Goal: Find specific page/section: Find specific page/section

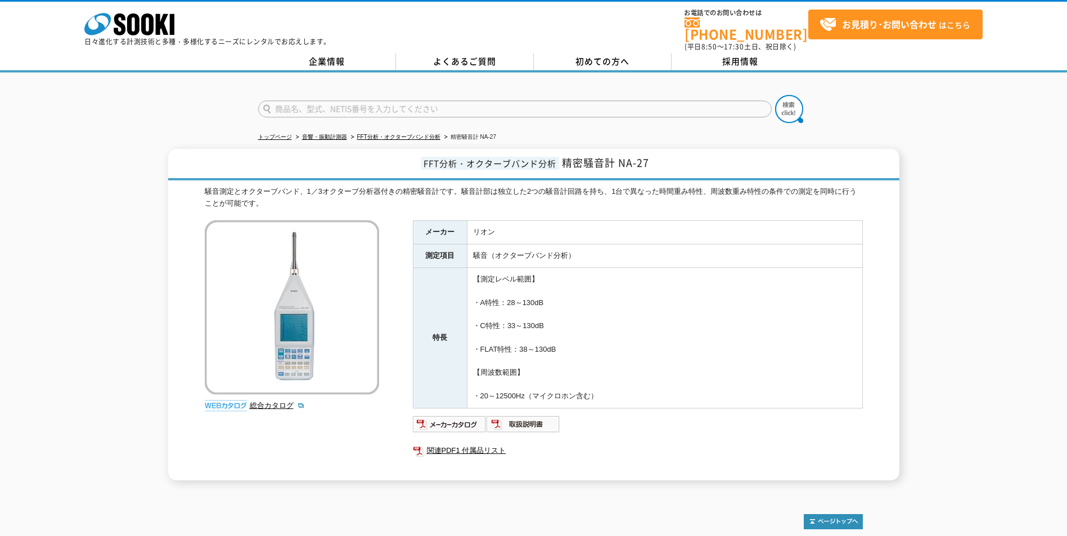
click at [352, 101] on input "text" at bounding box center [514, 109] width 513 height 17
type input "商品名、型式、NETIS番号を入力してください"
click at [102, 24] on icon at bounding box center [97, 24] width 26 height 22
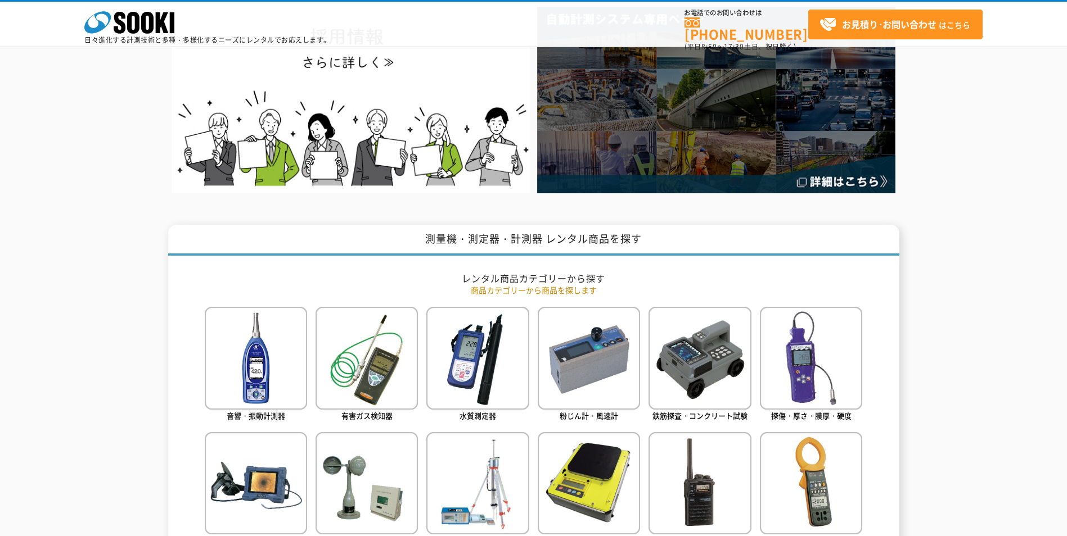
scroll to position [450, 0]
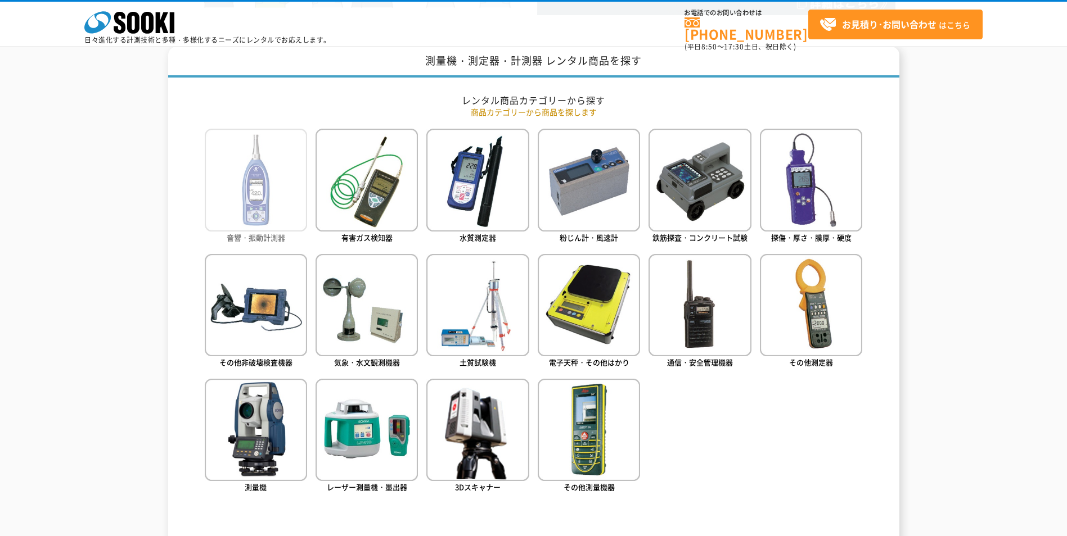
click at [286, 214] on img at bounding box center [256, 180] width 102 height 102
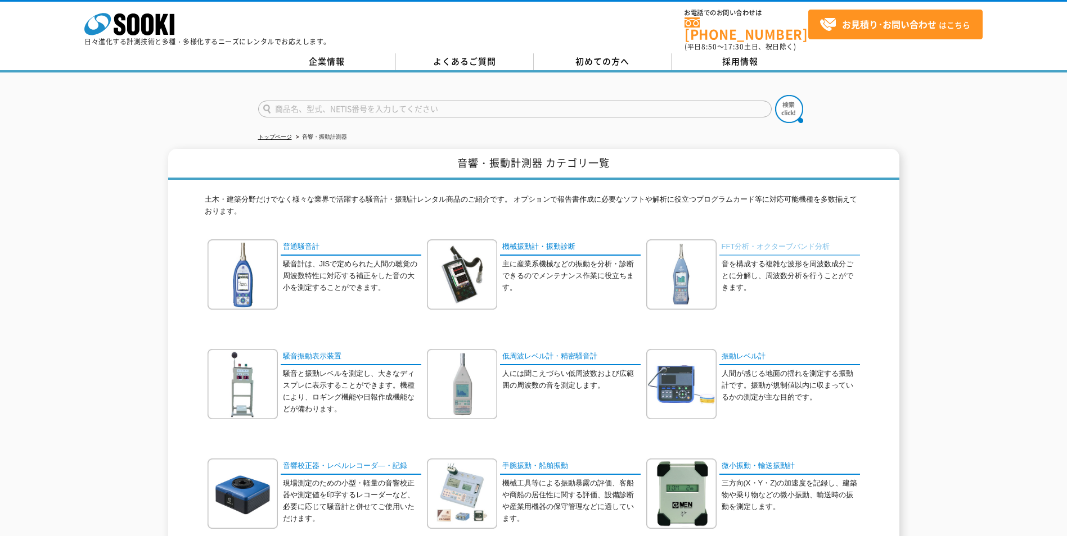
click at [779, 240] on link "FFT分析・オクターブバンド分析" at bounding box center [789, 248] width 141 height 16
click at [225, 279] on img at bounding box center [243, 275] width 70 height 70
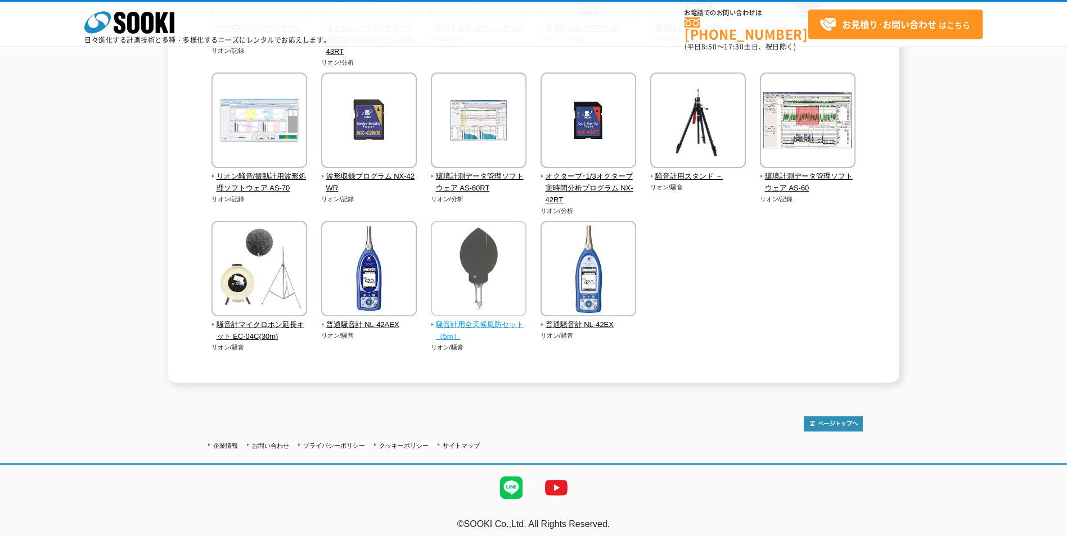
scroll to position [259, 0]
